Goal: Information Seeking & Learning: Learn about a topic

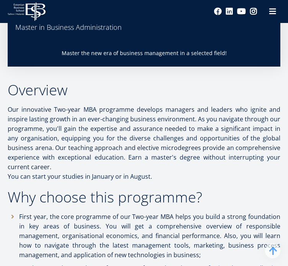
drag, startPoint x: 88, startPoint y: 166, endPoint x: 119, endPoint y: 206, distance: 50.8
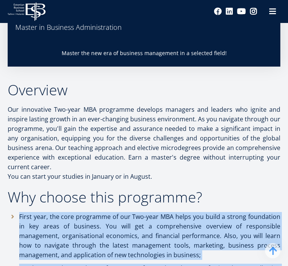
drag, startPoint x: 119, startPoint y: 206, endPoint x: 106, endPoint y: 102, distance: 105.0
click at [106, 212] on p "First year, the core programme of our Two-year MBA helps you build a strong fou…" at bounding box center [149, 236] width 261 height 48
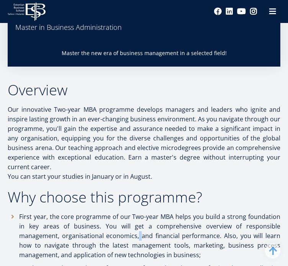
click at [106, 212] on p "First year, the core programme of our Two-year MBA helps you build a strong fou…" at bounding box center [149, 236] width 261 height 48
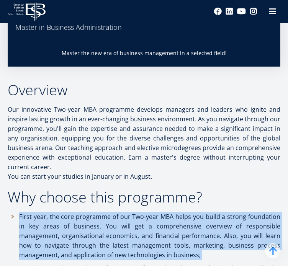
click at [106, 212] on p "First year, the core programme of our Two-year MBA helps you build a strong fou…" at bounding box center [149, 236] width 261 height 48
click at [96, 212] on p "First year, the core programme of our Two-year MBA helps you build a strong fou…" at bounding box center [149, 236] width 261 height 48
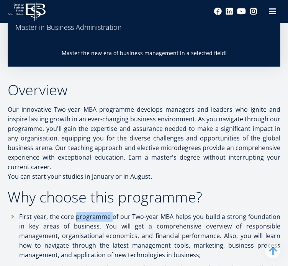
click at [96, 212] on p "First year, the core programme of our Two-year MBA helps you build a strong fou…" at bounding box center [149, 236] width 261 height 48
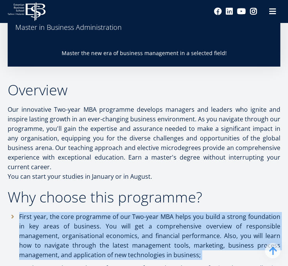
drag, startPoint x: 96, startPoint y: 56, endPoint x: 95, endPoint y: 90, distance: 34.1
click at [95, 212] on p "First year, the core programme of our Two-year MBA helps you build a strong fou…" at bounding box center [149, 236] width 261 height 48
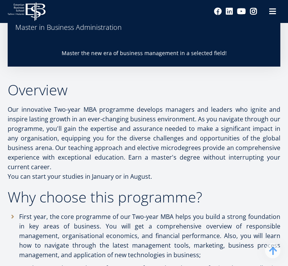
copy ul "On the second year, choose focus areas from a broad range of microdegrees, allo…"
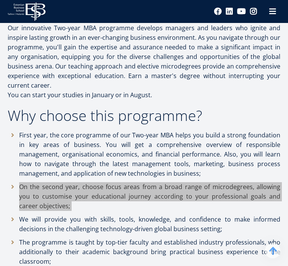
scroll to position [408, 0]
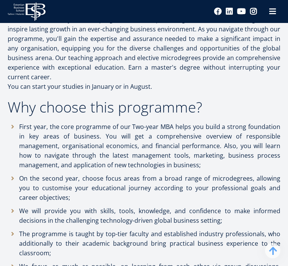
click at [60, 206] on p "We will provide you with skills, tools, knowledge, and confidence to make infor…" at bounding box center [149, 215] width 261 height 19
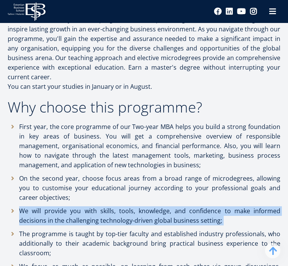
click at [60, 206] on p "We will provide you with skills, tools, knowledge, and confidence to make infor…" at bounding box center [149, 215] width 261 height 19
copy ul "We will provide you with skills, tools, knowledge, and confidence to make infor…"
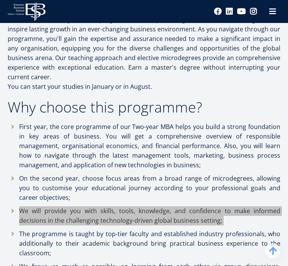
scroll to position [470, 0]
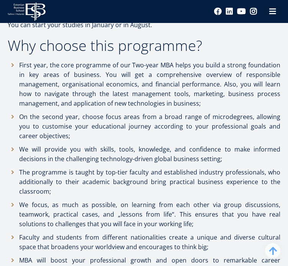
click at [73, 168] on p "The programme is taught by top-tier faculty and established industry profession…" at bounding box center [149, 182] width 261 height 29
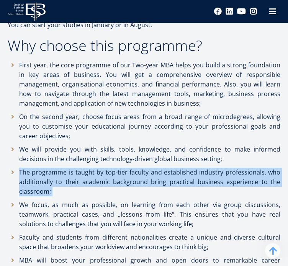
click at [73, 168] on p "The programme is taught by top-tier faculty and established industry profession…" at bounding box center [149, 182] width 261 height 29
copy ul "The programme is taught by top-tier faculty and established industry profession…"
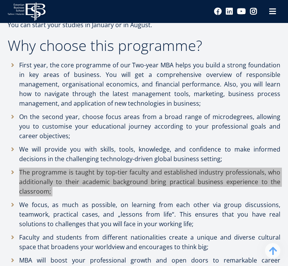
scroll to position [482, 0]
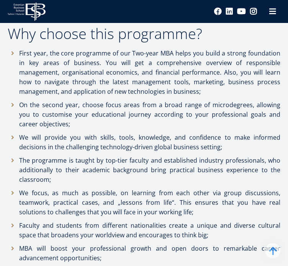
click at [51, 188] on p "We focus, as much as possible, on learning from each other via group discussion…" at bounding box center [149, 202] width 261 height 29
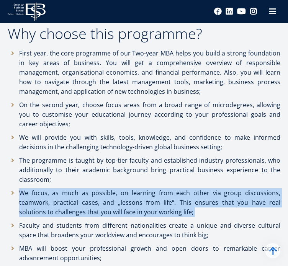
click at [51, 188] on p "We focus, as much as possible, on learning from each other via group discussion…" at bounding box center [149, 202] width 261 height 29
copy ul "We focus, as much as possible, on learning from each other via group discussion…"
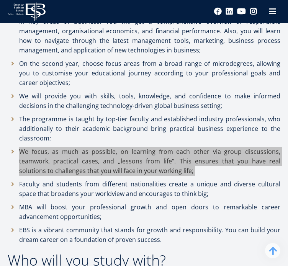
scroll to position [525, 0]
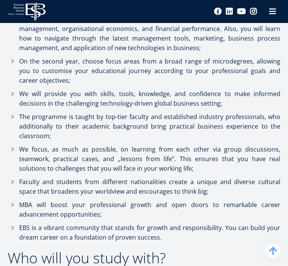
click at [76, 188] on p "Faculty and students from different nationalities create a unique and diverse c…" at bounding box center [149, 186] width 261 height 19
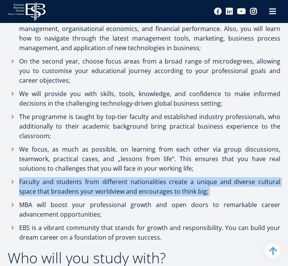
click at [76, 188] on p "Faculty and students from different nationalities create a unique and diverse c…" at bounding box center [149, 186] width 261 height 19
copy ul "Faculty and students from different nationalities create a unique and diverse c…"
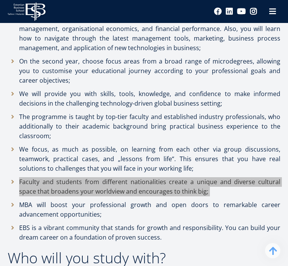
scroll to position [574, 0]
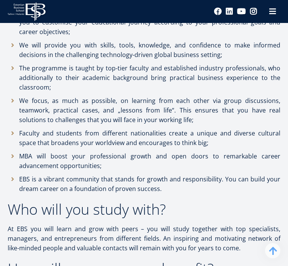
click at [46, 171] on p "MBA will boost your professional growth and open doors to remarkable career adv…" at bounding box center [149, 161] width 261 height 19
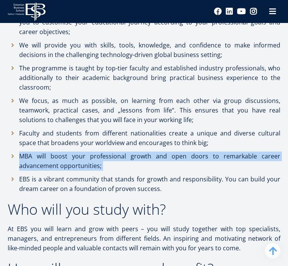
click at [46, 171] on p "MBA will boost your professional growth and open doors to remarkable career adv…" at bounding box center [149, 161] width 261 height 19
copy ul "MBA will boost your professional growth and open doors to remarkable career adv…"
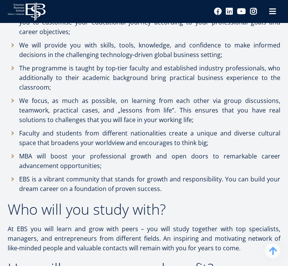
click at [61, 194] on p "EBS is a vibrant community that stands for growth and responsibility. You can b…" at bounding box center [149, 184] width 261 height 19
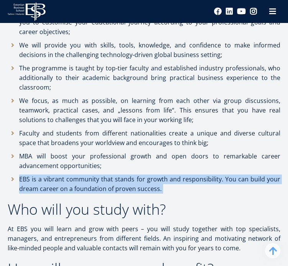
click at [61, 194] on p "EBS is a vibrant community that stands for growth and responsibility. You can b…" at bounding box center [149, 184] width 261 height 19
copy ul "EBS is a vibrant community that stands for growth and responsibility. You can b…"
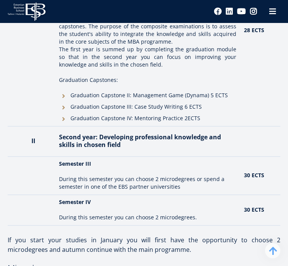
scroll to position [1256, 0]
